Goal: Navigation & Orientation: Understand site structure

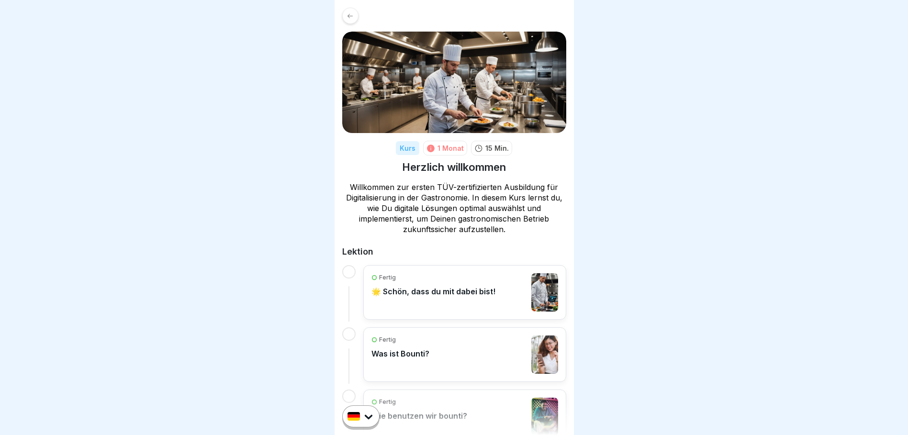
click at [353, 18] on icon at bounding box center [350, 15] width 7 height 7
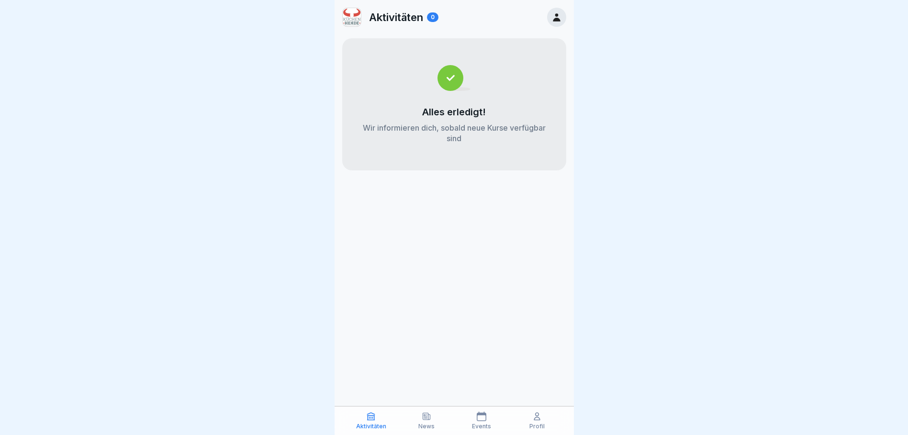
click at [429, 415] on icon at bounding box center [426, 416] width 7 height 7
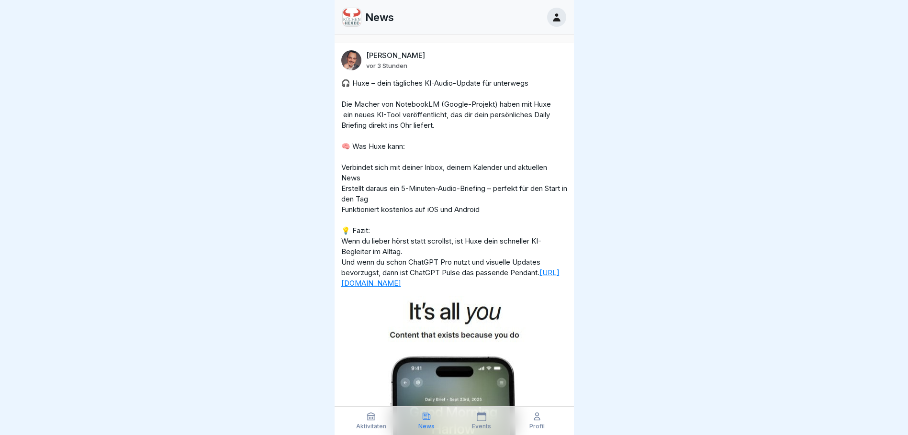
click at [371, 417] on icon at bounding box center [371, 417] width 10 height 10
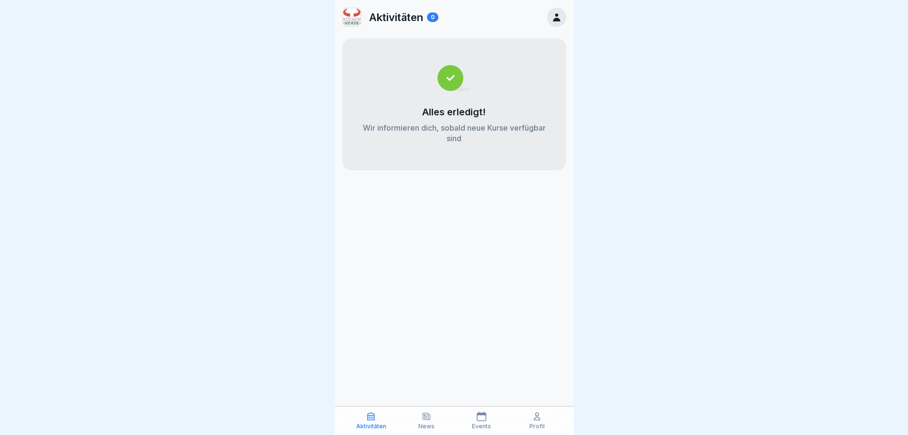
click at [448, 72] on img at bounding box center [454, 78] width 33 height 26
click at [426, 416] on icon at bounding box center [427, 417] width 10 height 10
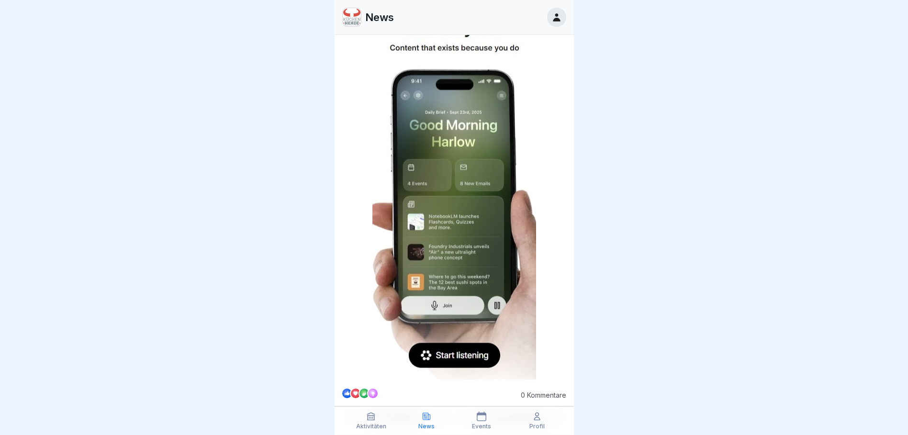
scroll to position [239, 0]
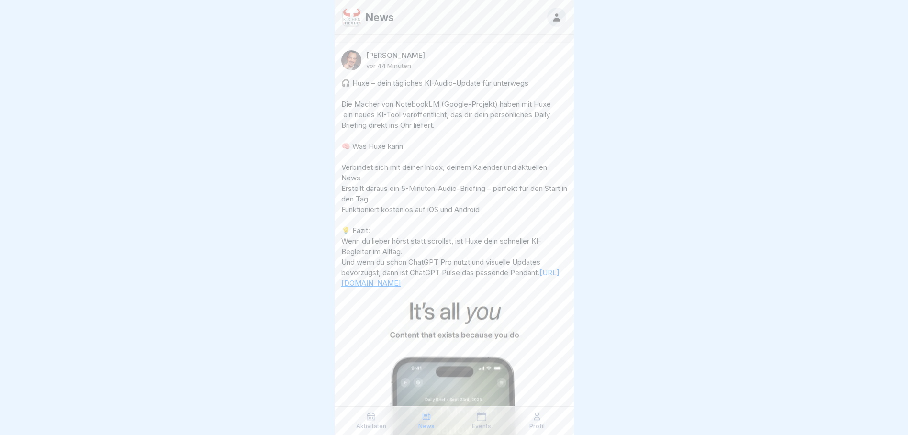
scroll to position [3430, 0]
